Goal: Task Accomplishment & Management: Manage account settings

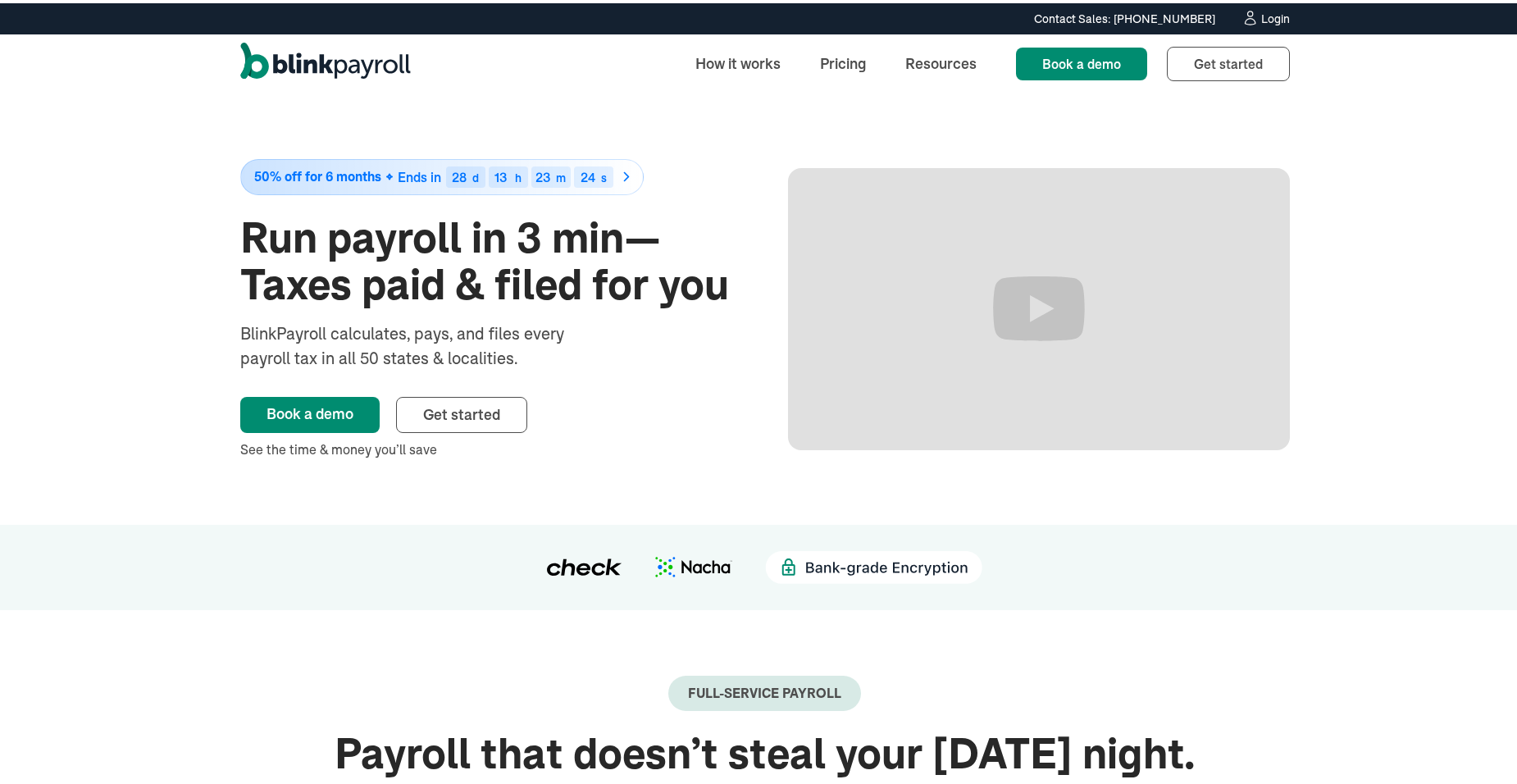
click at [1261, 15] on div "Login" at bounding box center [1275, 15] width 29 height 12
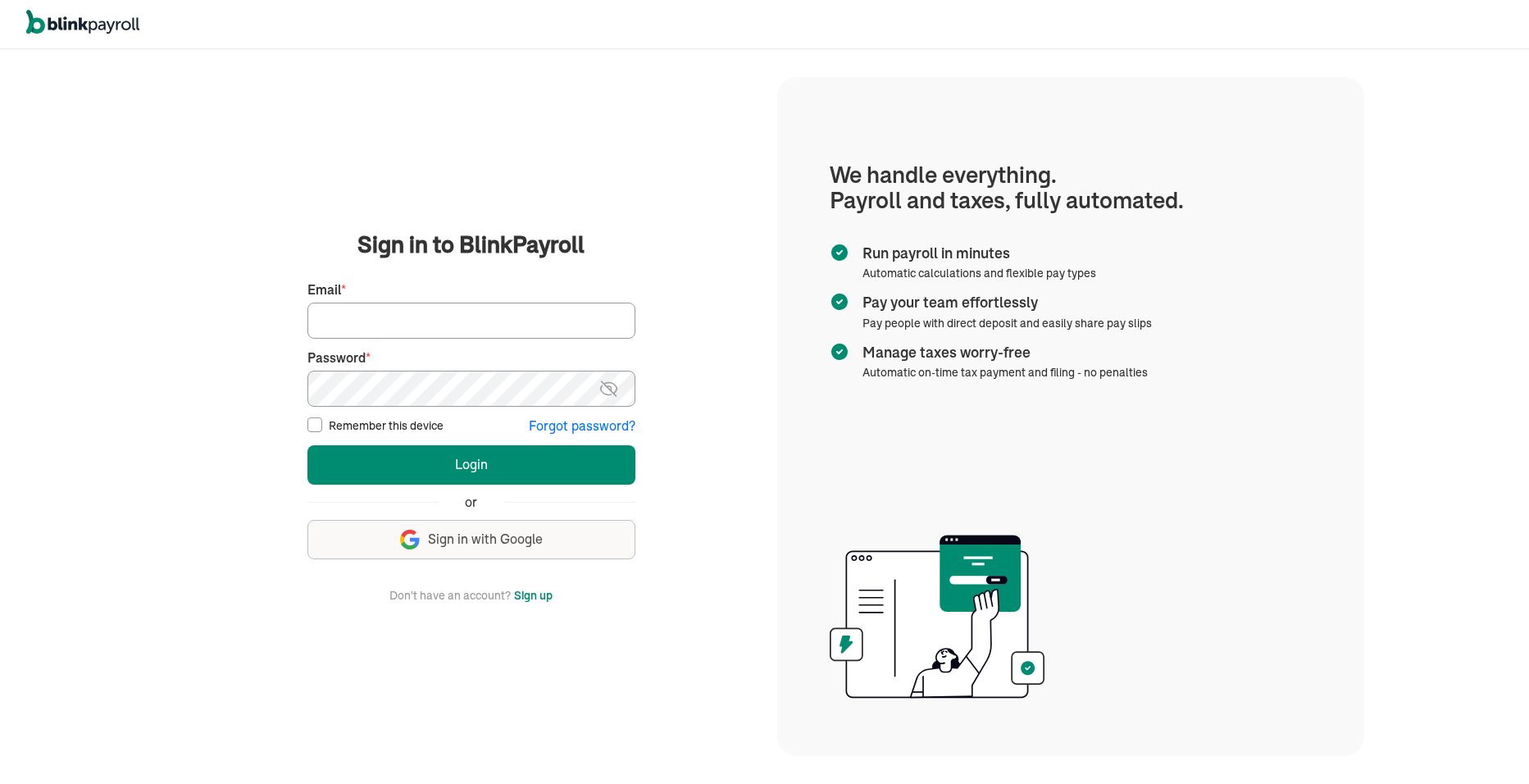
click at [398, 317] on input "Email *" at bounding box center [471, 320] width 328 height 36
type input "[PERSON_NAME][EMAIL_ADDRESS][DOMAIN_NAME]"
click at [317, 431] on input "Remember this device" at bounding box center [314, 424] width 14 height 14
checkbox input "true"
click at [609, 394] on img at bounding box center [608, 388] width 20 height 19
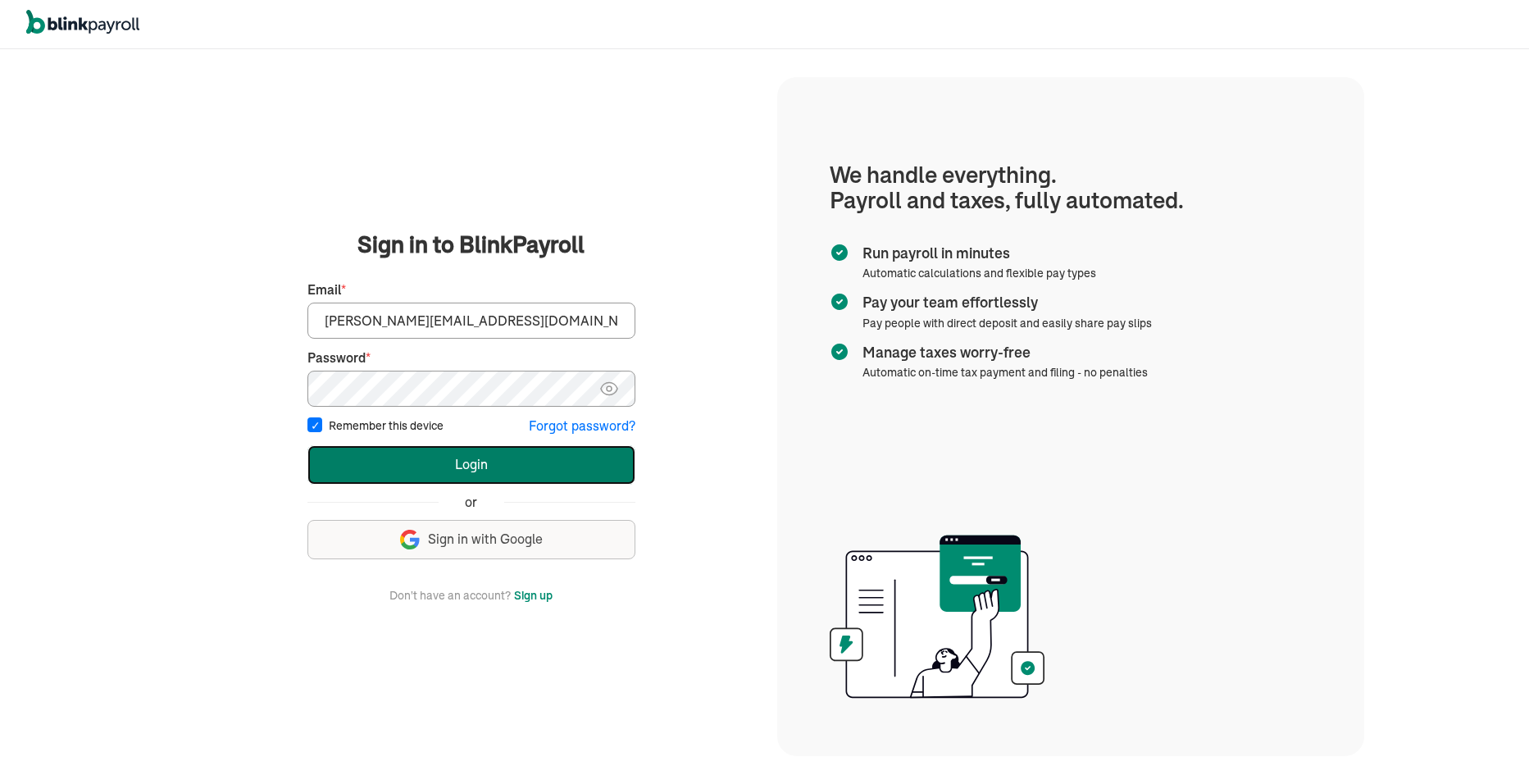
click at [506, 469] on button "Login" at bounding box center [471, 464] width 328 height 39
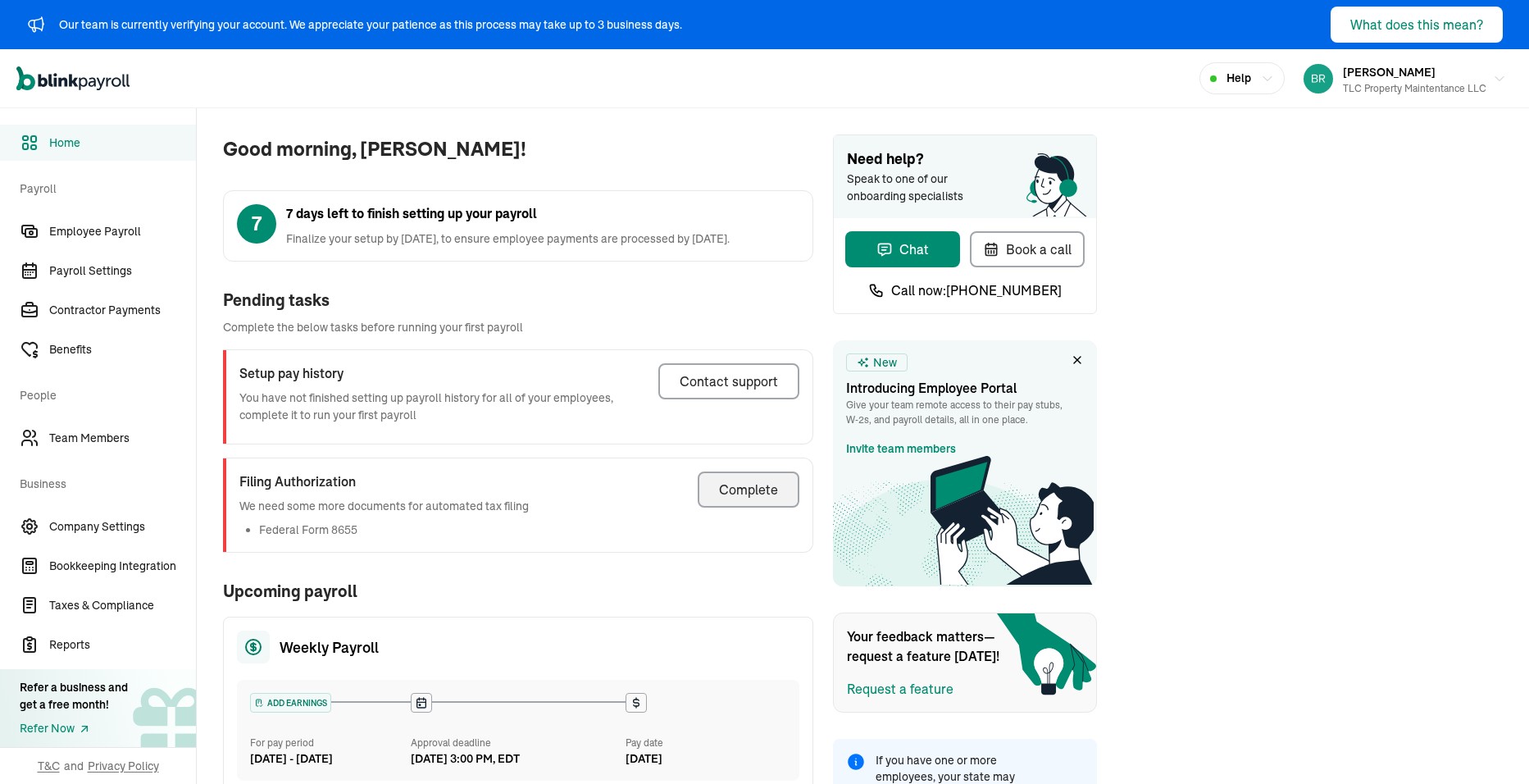
click at [727, 493] on div "Complete" at bounding box center [748, 489] width 59 height 19
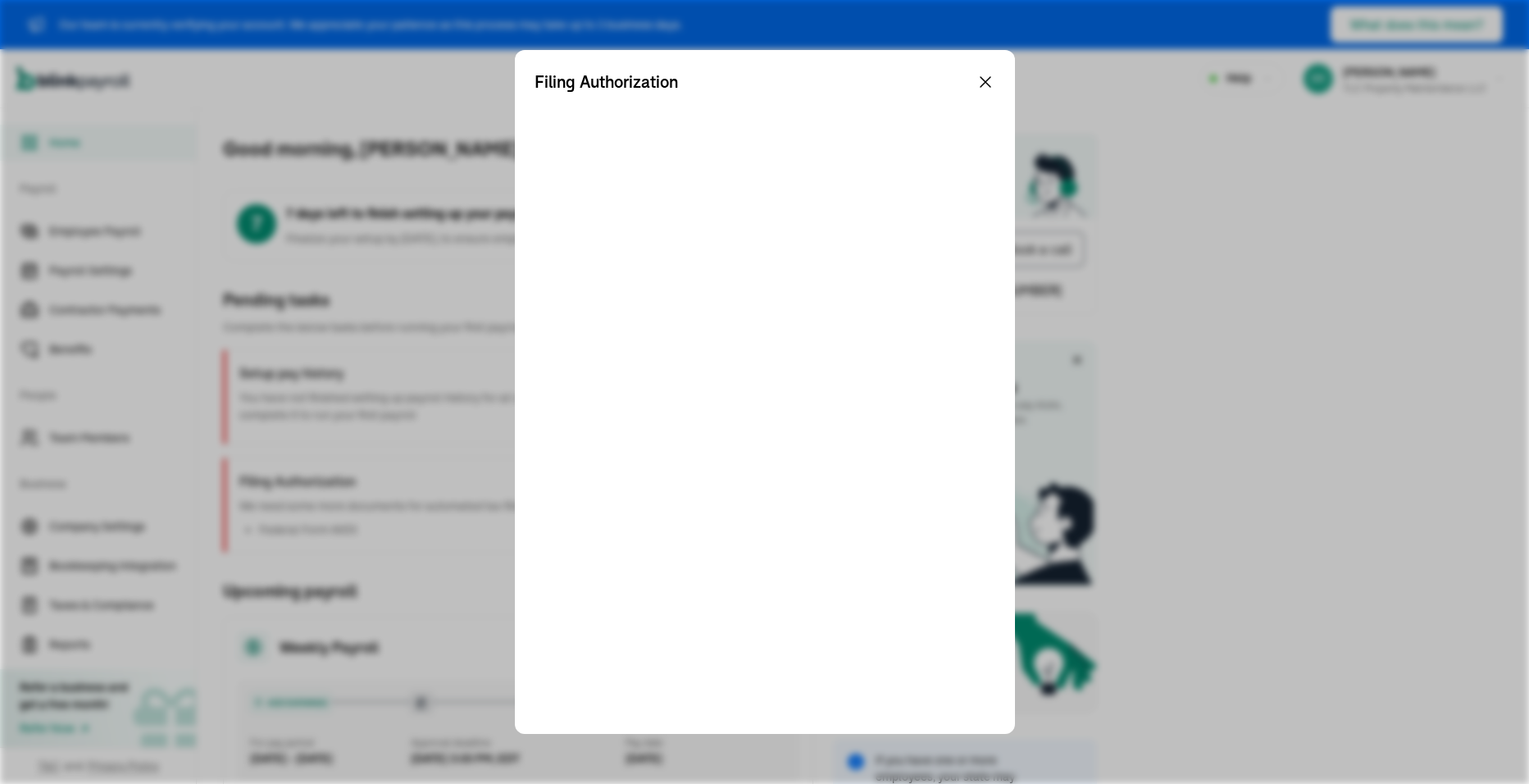
click at [985, 86] on icon at bounding box center [986, 82] width 19 height 19
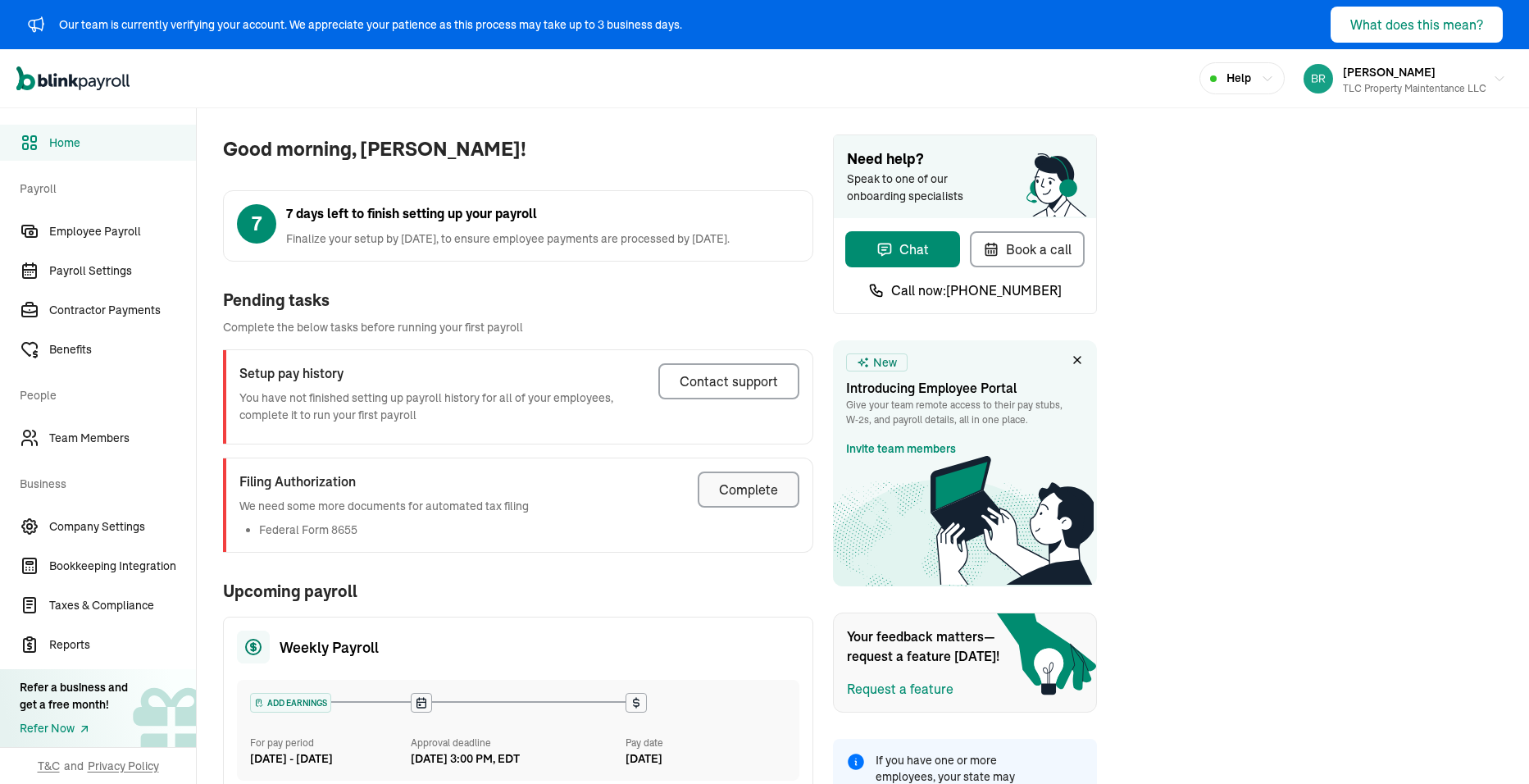
click at [727, 493] on div "Complete" at bounding box center [748, 489] width 59 height 19
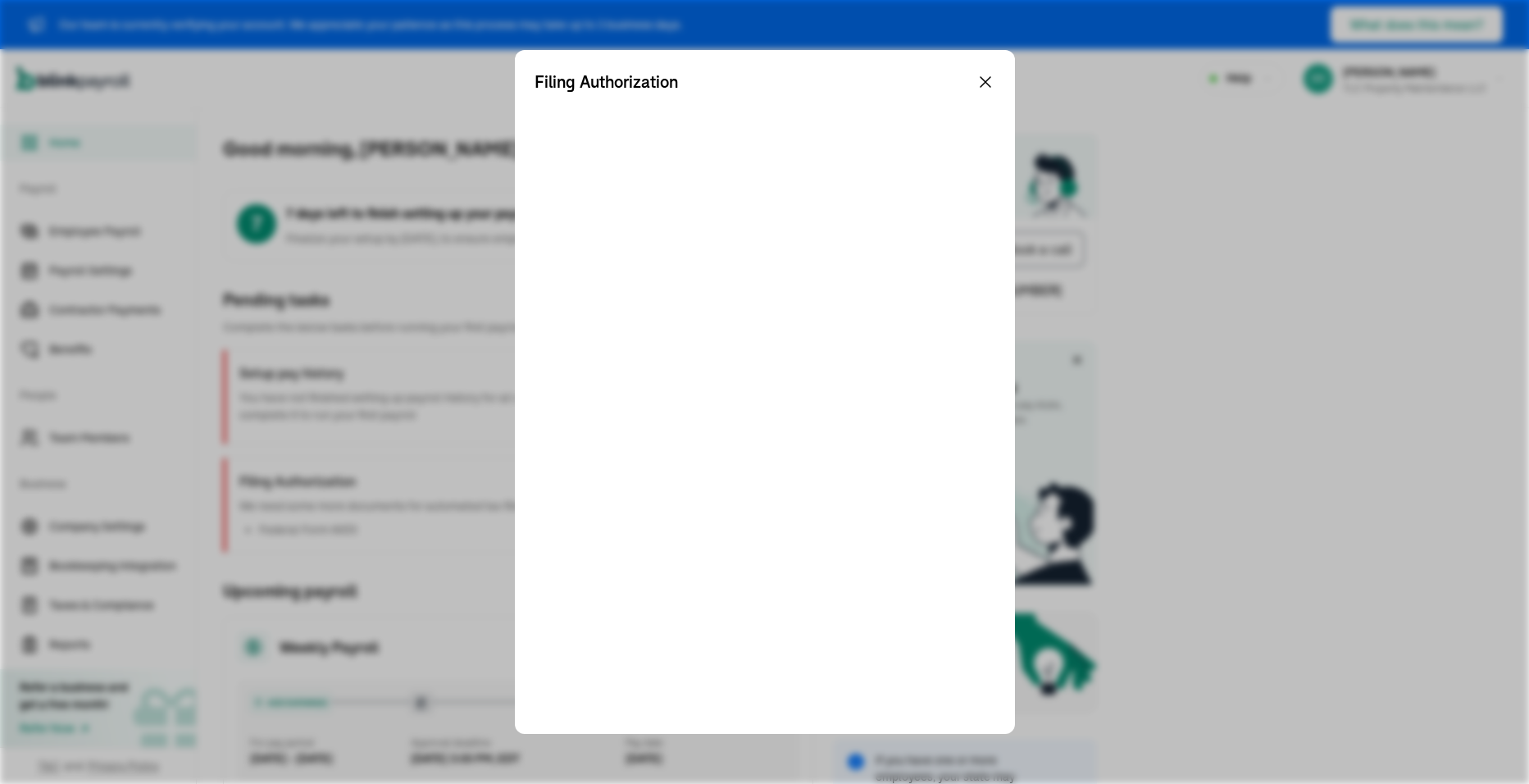
click at [985, 86] on icon at bounding box center [986, 82] width 19 height 19
